Goal: Information Seeking & Learning: Learn about a topic

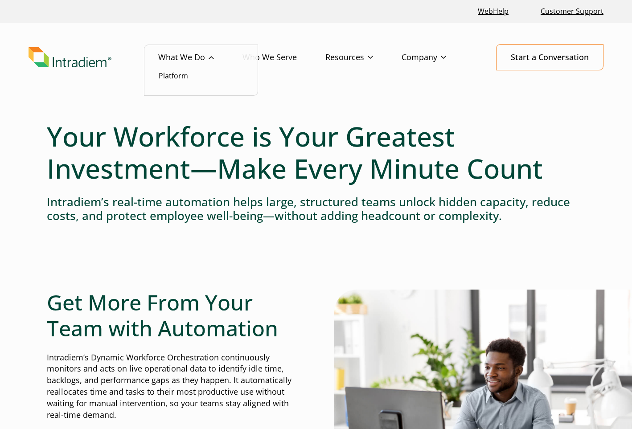
click at [177, 54] on link "What We Do" at bounding box center [200, 58] width 84 height 26
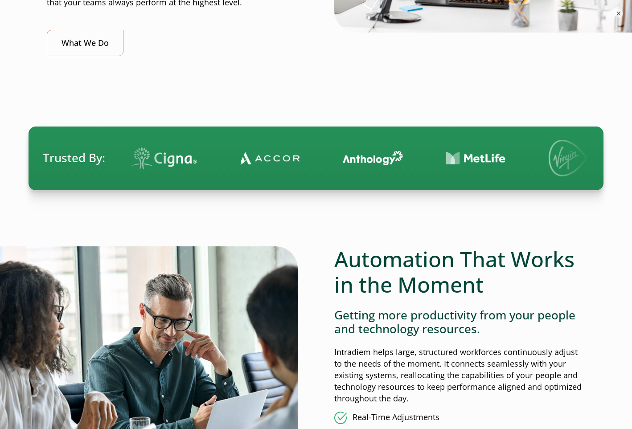
scroll to position [496, 0]
